Goal: Transaction & Acquisition: Purchase product/service

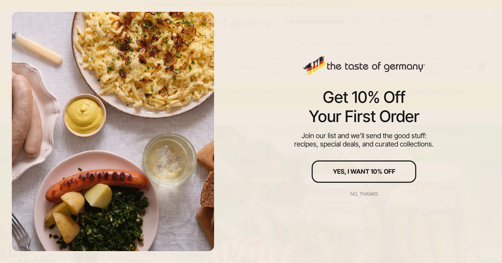
click at [368, 193] on div "No, thanks" at bounding box center [364, 193] width 28 height 5
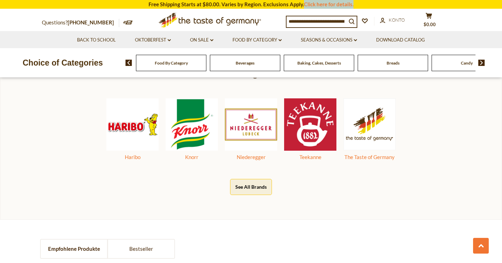
scroll to position [351, 0]
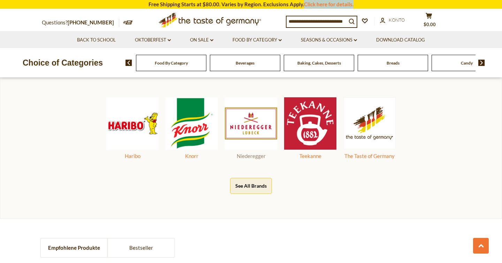
click at [248, 125] on img at bounding box center [251, 123] width 52 height 52
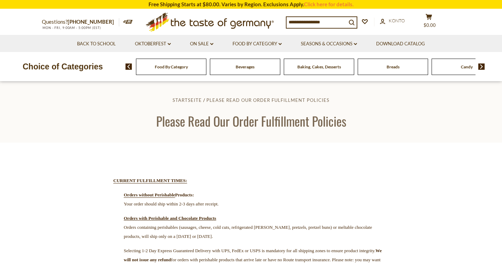
click at [97, 93] on header "Startseite Please Read Our Order Fulfillment Policies Please Read Our Order Ful…" at bounding box center [251, 112] width 502 height 61
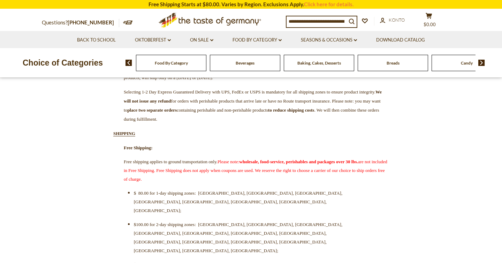
scroll to position [163, 0]
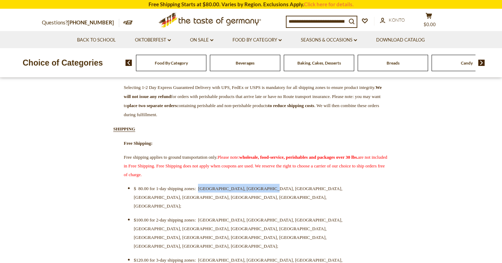
drag, startPoint x: 217, startPoint y: 193, endPoint x: 295, endPoint y: 193, distance: 78.0
click at [295, 193] on li "$ 80.00 for 1-day shipping zones: CT, DE, DC, MD, NJ, NC, PA, VA;" at bounding box center [254, 197] width 241 height 26
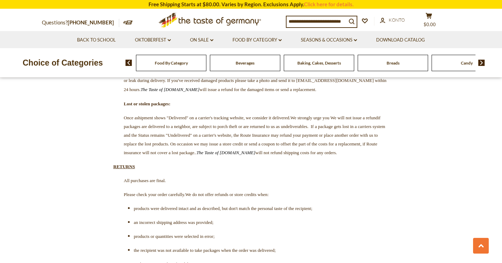
scroll to position [1732, 0]
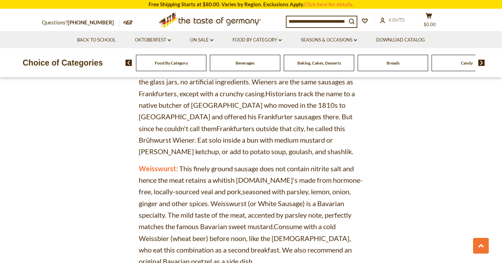
scroll to position [2992, 0]
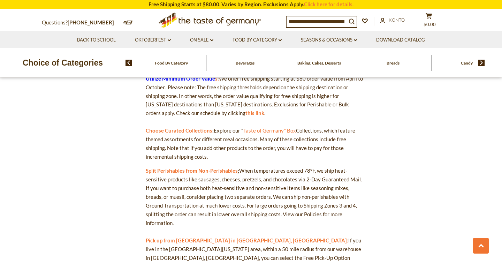
scroll to position [387, 0]
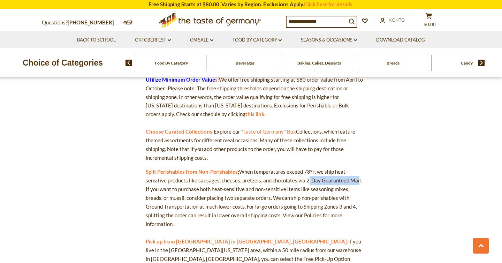
drag, startPoint x: 303, startPoint y: 180, endPoint x: 353, endPoint y: 180, distance: 50.2
click at [353, 180] on p "Split Perishables from Non-Perishables : When temperatures exceed 78°F, we ship…" at bounding box center [255, 223] width 218 height 113
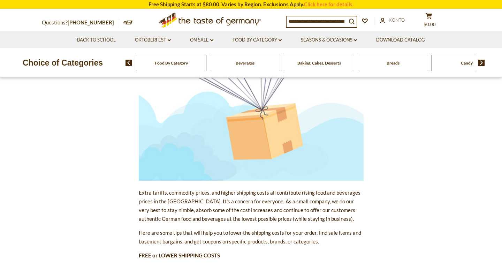
scroll to position [268, 0]
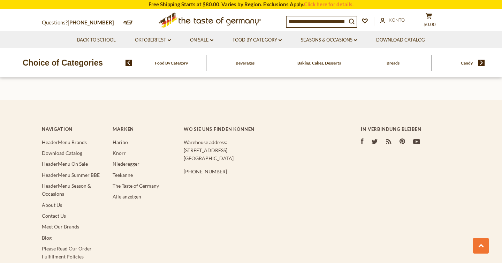
scroll to position [1102, 0]
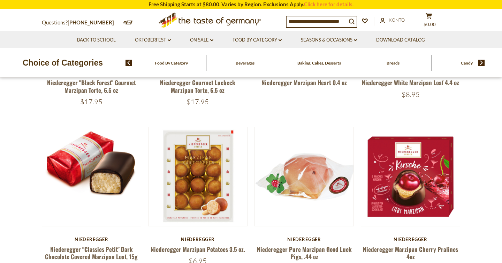
scroll to position [208, 0]
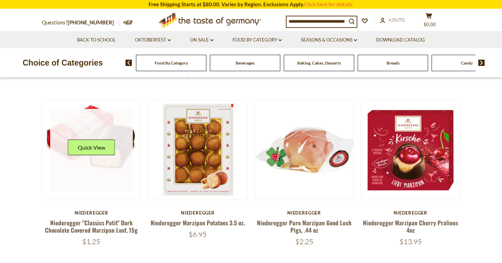
click at [94, 172] on link at bounding box center [91, 150] width 83 height 83
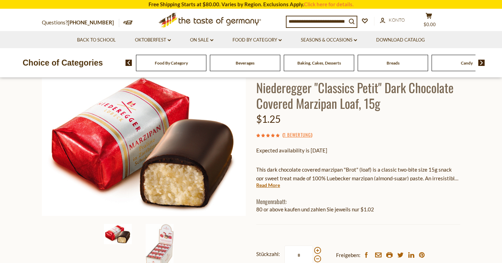
scroll to position [126, 0]
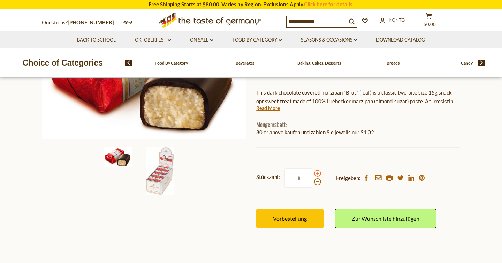
click at [317, 174] on span at bounding box center [317, 173] width 7 height 7
click at [313, 174] on input "*" at bounding box center [298, 177] width 29 height 19
click at [317, 174] on span at bounding box center [317, 173] width 7 height 7
click at [313, 174] on input "*" at bounding box center [298, 177] width 29 height 19
type input "*"
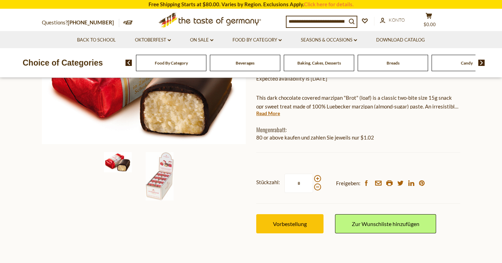
scroll to position [0, 0]
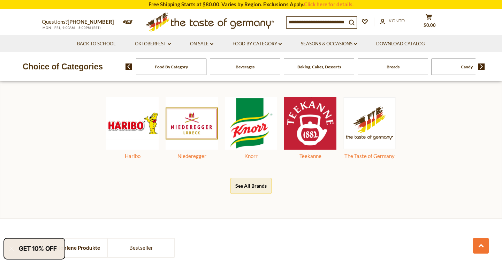
click at [482, 67] on img at bounding box center [481, 66] width 7 height 6
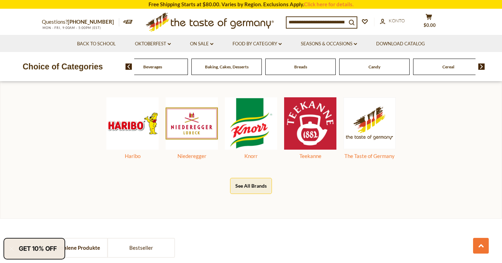
click at [114, 69] on div "Candy" at bounding box center [79, 67] width 70 height 16
click at [376, 69] on span "Candy" at bounding box center [374, 66] width 12 height 5
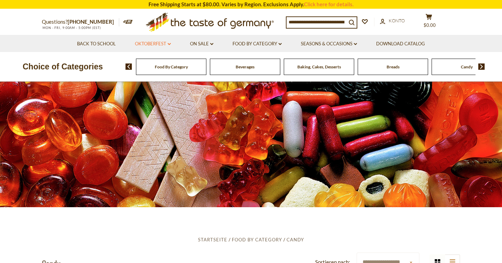
click at [170, 44] on icon at bounding box center [169, 44] width 3 height 2
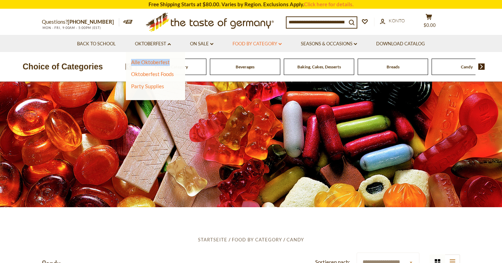
click at [278, 44] on link "Food By Category dropdown_arrow" at bounding box center [256, 44] width 49 height 8
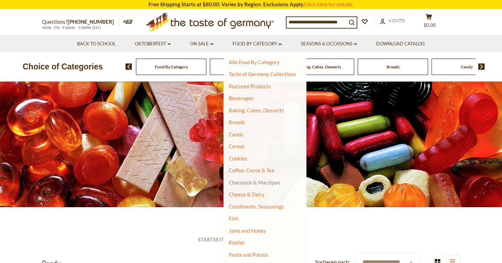
click at [247, 184] on link "Chocolate & Marzipan" at bounding box center [254, 182] width 51 height 6
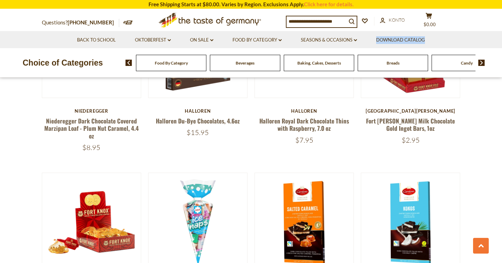
scroll to position [569, 0]
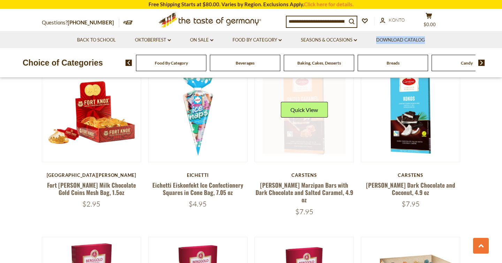
click at [320, 132] on link at bounding box center [304, 112] width 83 height 83
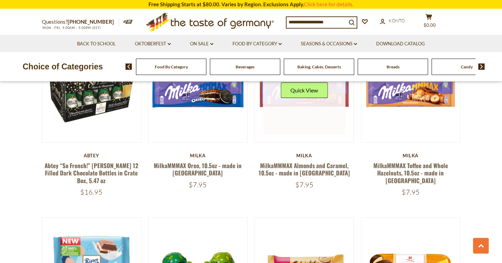
scroll to position [927, 0]
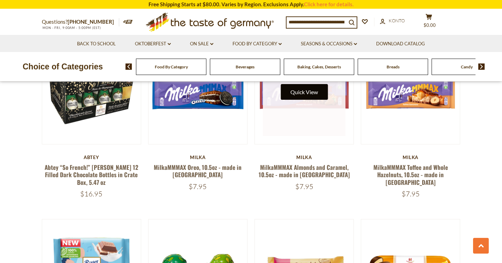
click at [301, 95] on button "Quick View" at bounding box center [303, 92] width 47 height 16
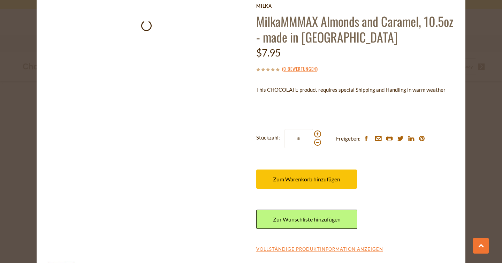
scroll to position [31, 0]
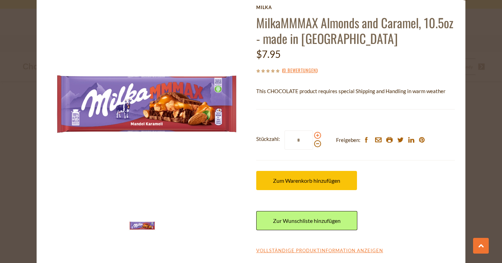
click at [318, 135] on span at bounding box center [317, 135] width 7 height 7
click at [313, 135] on input "*" at bounding box center [298, 139] width 29 height 19
type input "*"
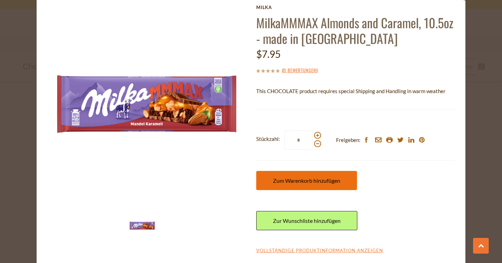
click at [312, 180] on span "Zum Warenkorb hinzufügen" at bounding box center [306, 180] width 67 height 7
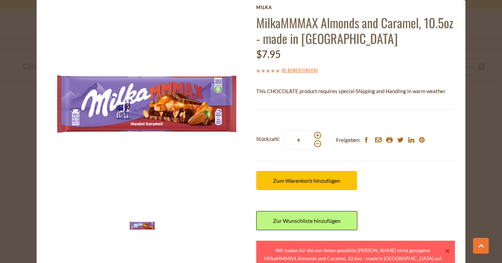
scroll to position [60, 0]
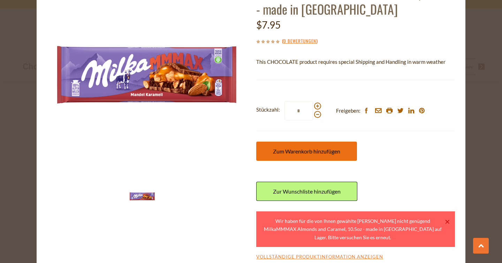
click at [295, 150] on span "Zum Warenkorb hinzufügen" at bounding box center [306, 151] width 67 height 7
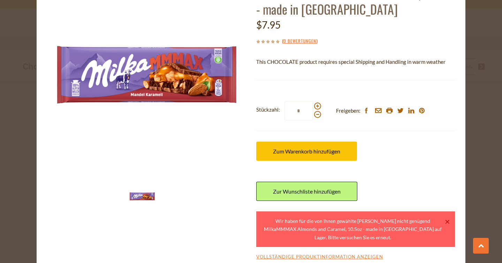
scroll to position [0, 0]
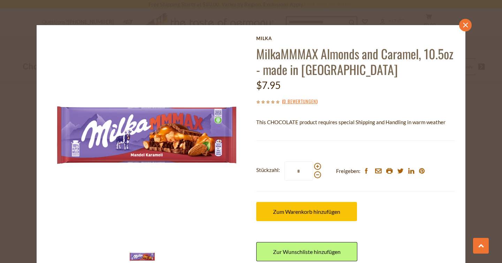
click at [465, 28] on link "close" at bounding box center [465, 25] width 13 height 13
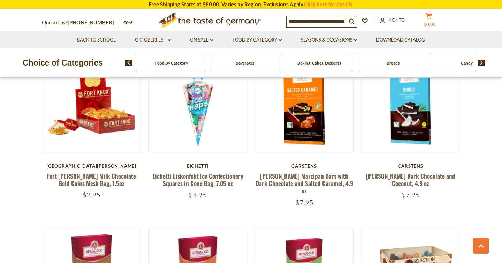
scroll to position [577, 0]
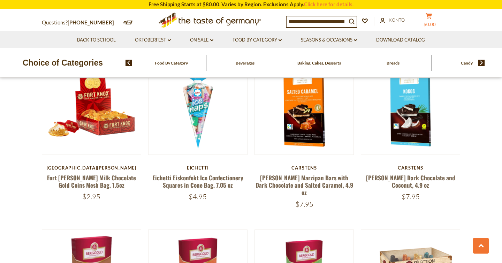
click at [432, 22] on span "$0.00" at bounding box center [429, 25] width 12 height 6
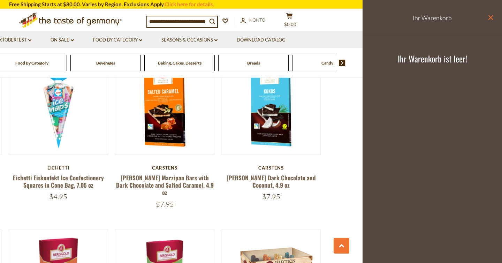
click at [492, 17] on icon "close" at bounding box center [490, 17] width 5 height 5
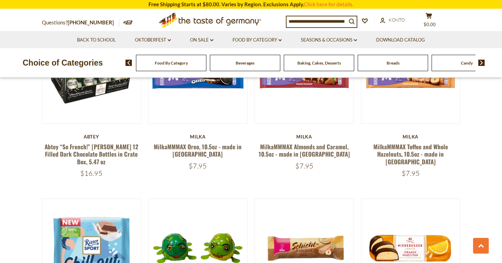
scroll to position [904, 0]
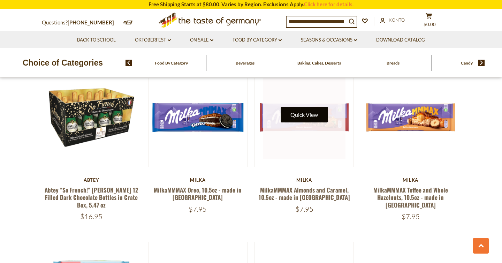
click at [307, 114] on button "Quick View" at bounding box center [303, 115] width 47 height 16
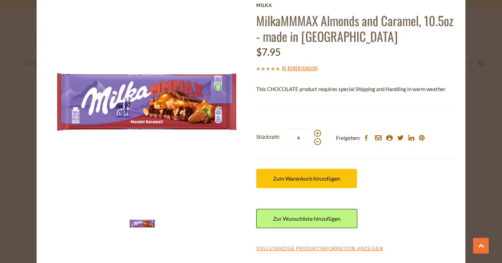
scroll to position [32, 0]
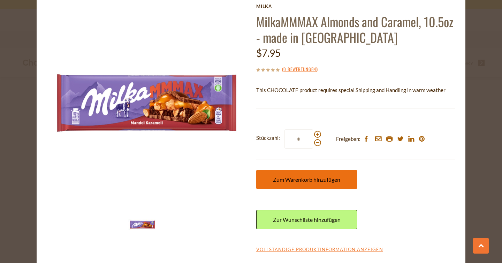
click at [314, 180] on span "Zum Warenkorb hinzufügen" at bounding box center [306, 179] width 67 height 7
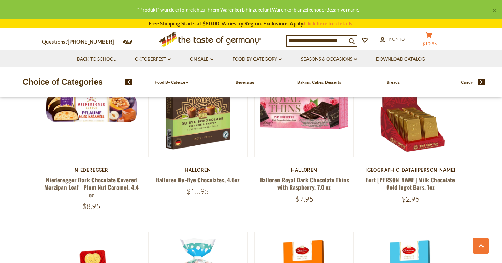
scroll to position [383, 0]
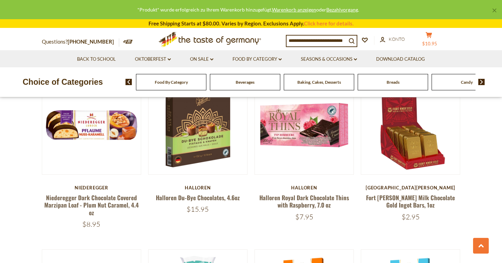
click at [429, 37] on icon "cart" at bounding box center [428, 35] width 7 height 6
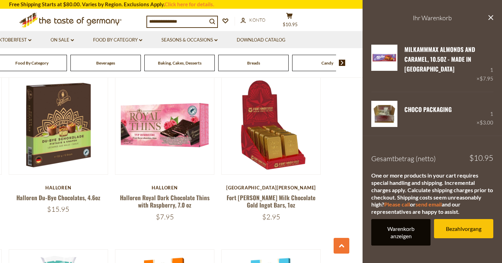
click at [399, 231] on link "Warenkorb anzeigen" at bounding box center [400, 232] width 59 height 26
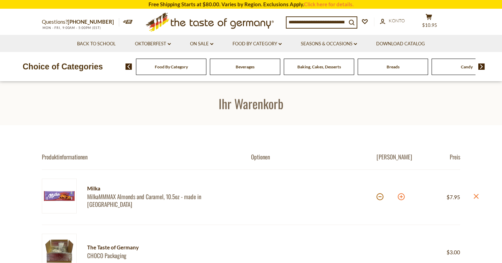
click at [401, 198] on button at bounding box center [401, 196] width 7 height 7
type input "*"
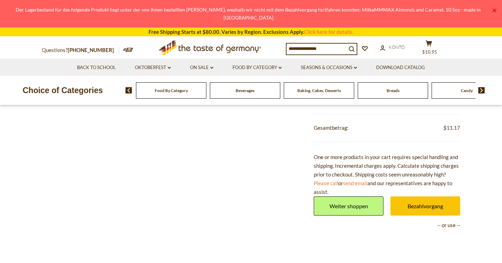
scroll to position [292, 0]
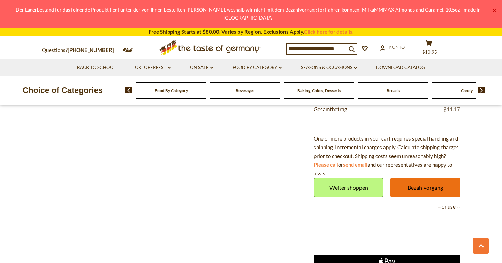
click at [420, 192] on link "Bezahlvorgang" at bounding box center [425, 187] width 70 height 19
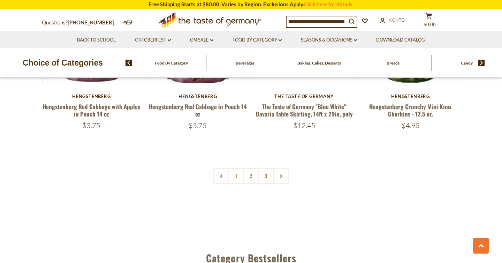
scroll to position [1705, 0]
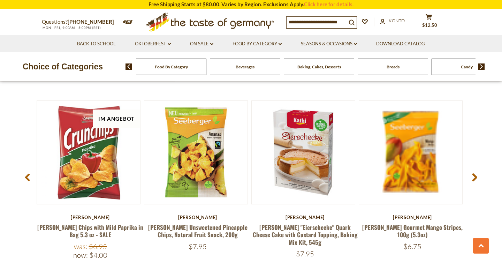
scroll to position [532, 0]
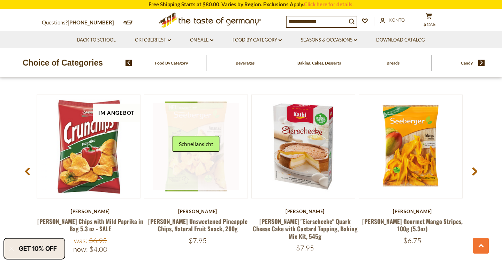
click at [196, 180] on link at bounding box center [196, 146] width 87 height 87
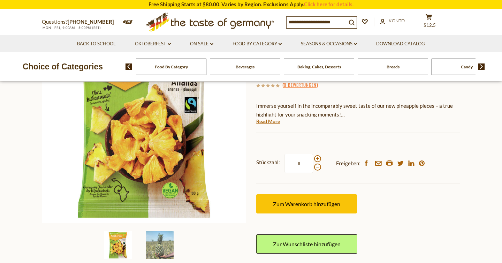
scroll to position [108, 0]
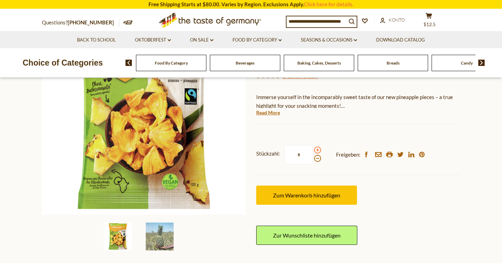
click at [317, 151] on span at bounding box center [317, 149] width 7 height 7
click at [313, 151] on input "*" at bounding box center [298, 154] width 29 height 19
click at [318, 151] on span at bounding box center [317, 149] width 7 height 7
click at [313, 151] on input "*" at bounding box center [298, 154] width 29 height 19
type input "*"
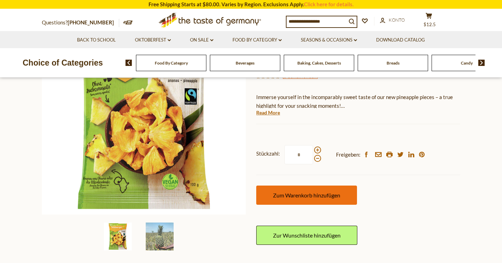
click at [316, 198] on span "Zum Warenkorb hinzufügen" at bounding box center [306, 195] width 67 height 7
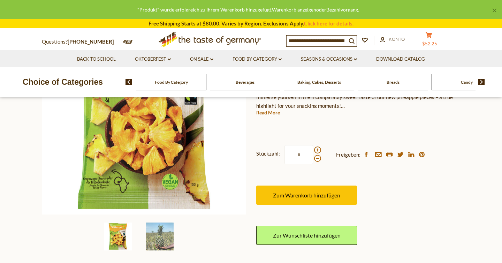
click at [432, 36] on icon at bounding box center [428, 35] width 6 height 6
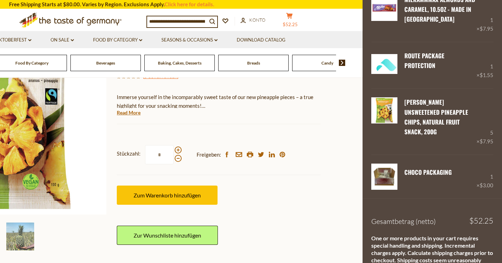
scroll to position [92, 0]
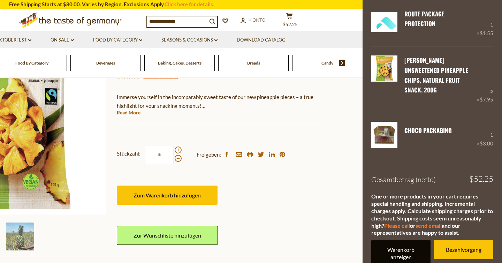
click at [402, 242] on link "Warenkorb anzeigen" at bounding box center [400, 253] width 59 height 26
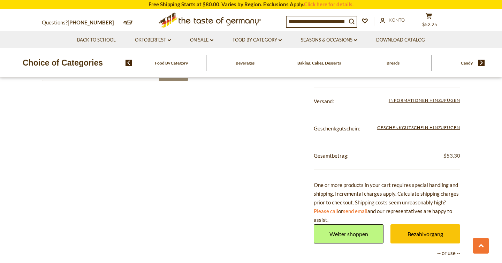
scroll to position [383, 0]
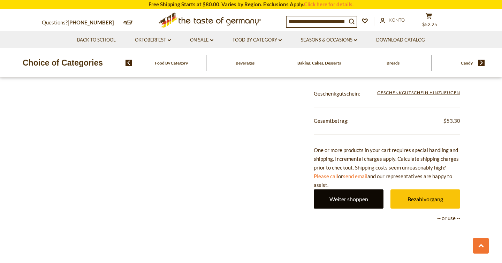
click at [344, 201] on link "Weiter shoppen" at bounding box center [349, 198] width 70 height 19
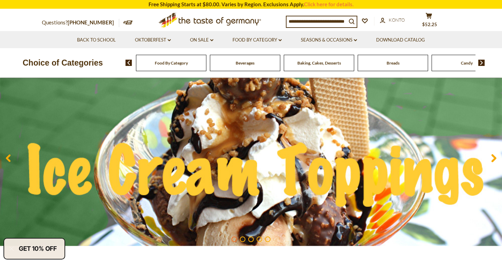
scroll to position [46, 0]
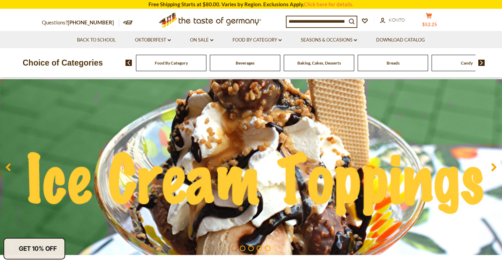
click at [433, 19] on button "cart $52.25" at bounding box center [428, 21] width 21 height 17
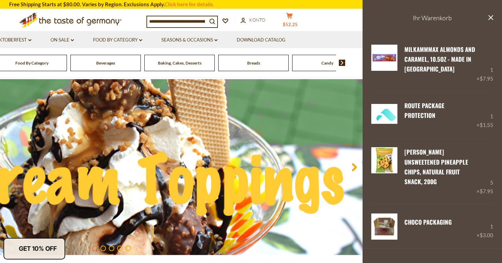
scroll to position [92, 0]
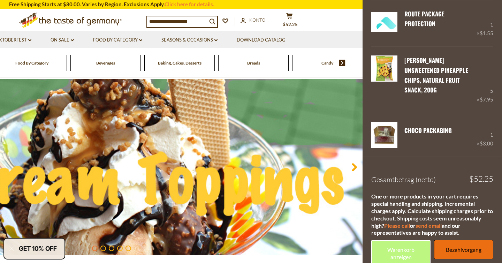
click at [458, 240] on link "Bezahlvorgang" at bounding box center [463, 249] width 59 height 19
